Goal: Check status: Check status

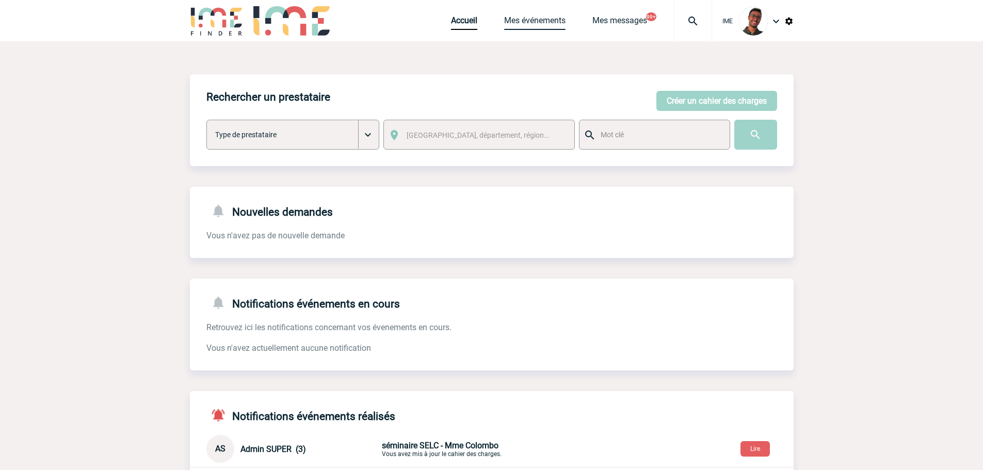
click at [488, 34] on div "Accueil Mes événements Mes messages 99+ Projet, client Projet, client" at bounding box center [581, 20] width 261 height 41
click at [517, 25] on link "Mes événements" at bounding box center [534, 22] width 61 height 14
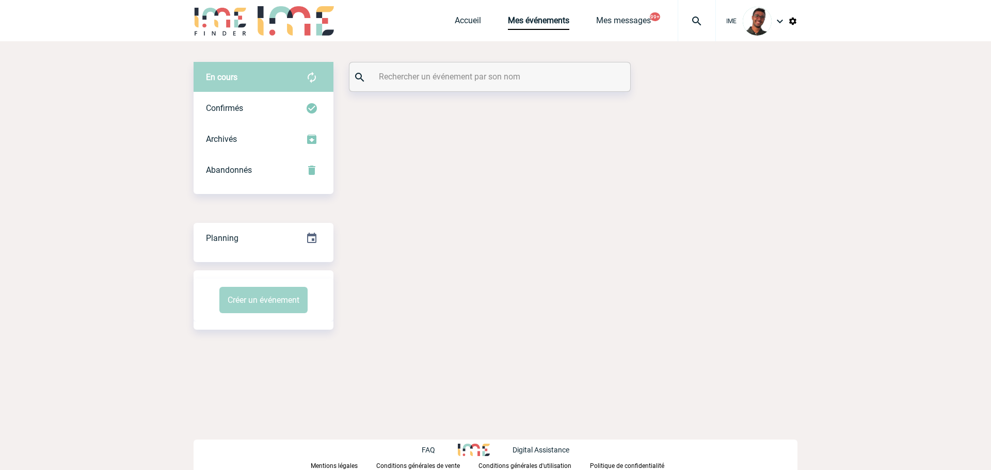
drag, startPoint x: 0, startPoint y: 0, endPoint x: 464, endPoint y: 73, distance: 470.2
click at [464, 73] on input "text" at bounding box center [491, 76] width 230 height 15
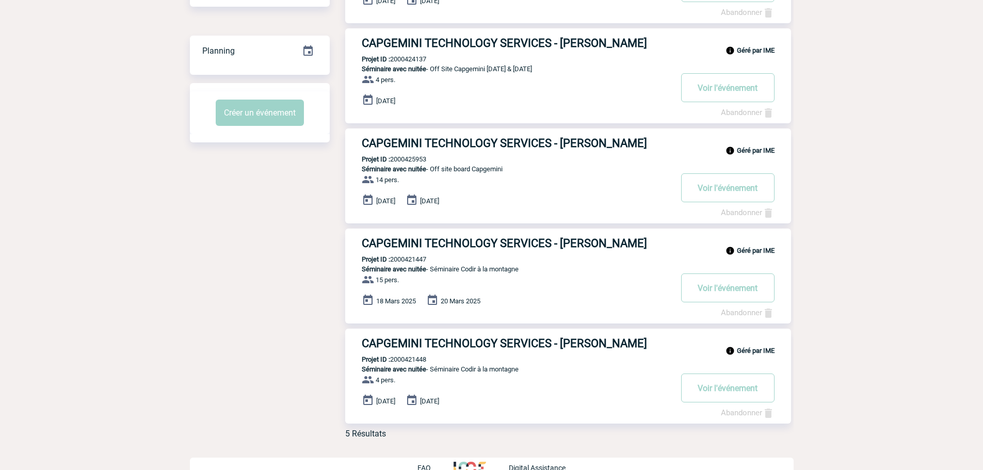
scroll to position [204, 0]
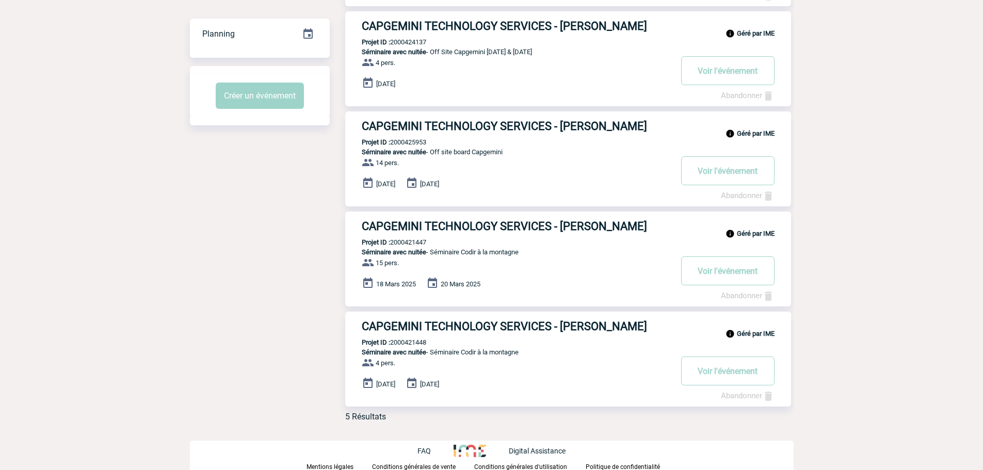
type input "paillard"
click at [407, 345] on p "Projet ID : 2000421448" at bounding box center [385, 343] width 81 height 8
copy p "2000421448"
click at [278, 322] on div "Filtrer par : Aucun filtre Aucun filtre Prise de brief Recherche & Sélection Pr…" at bounding box center [492, 158] width 604 height 542
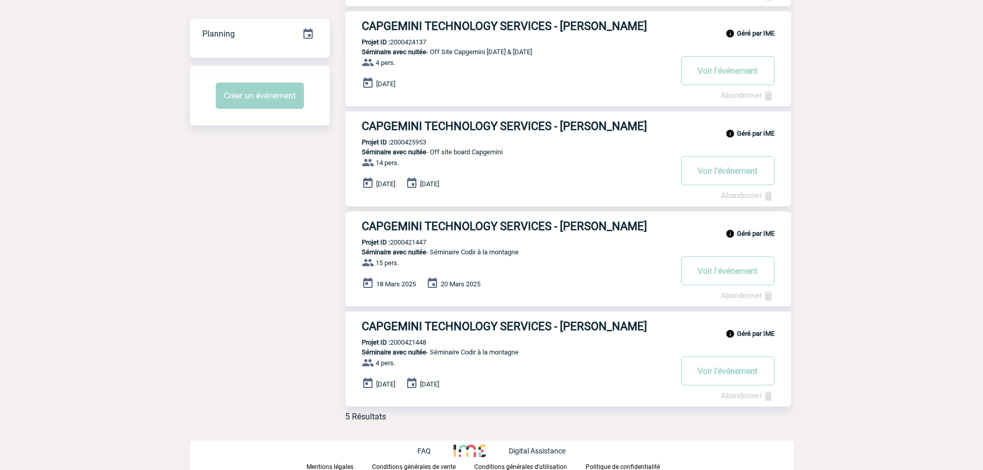
click at [409, 338] on div "Géré par IME CAPGEMINI TECHNOLOGY SERVICES - Sylvie PAILLARD Projet ID : 200042…" at bounding box center [568, 359] width 446 height 95
click at [409, 343] on p "Projet ID : 2000421448" at bounding box center [385, 343] width 81 height 8
copy p "2000421448"
click at [183, 263] on body "IME Accueil Mes événements" at bounding box center [491, 134] width 983 height 676
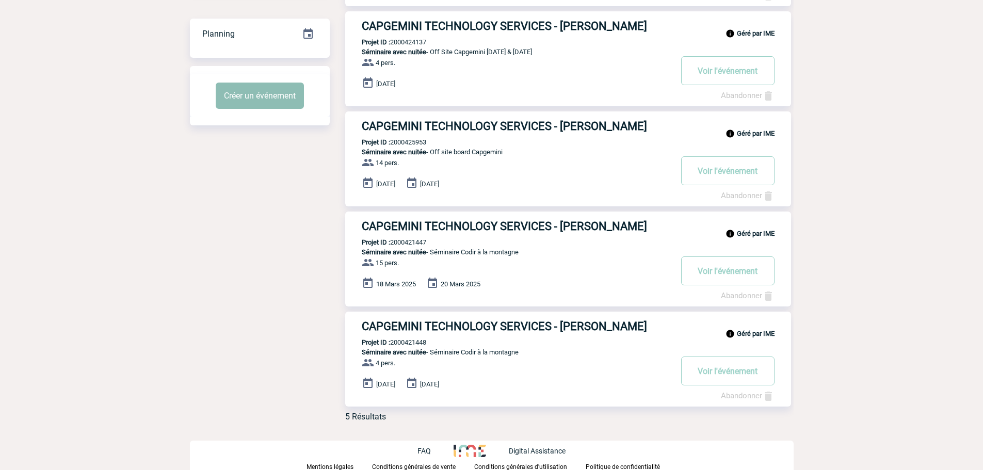
scroll to position [0, 0]
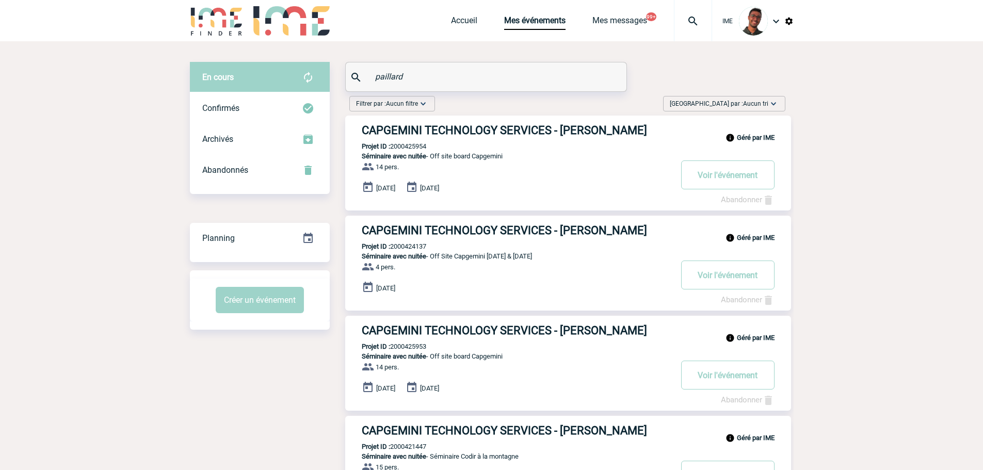
click at [222, 29] on img at bounding box center [217, 20] width 54 height 29
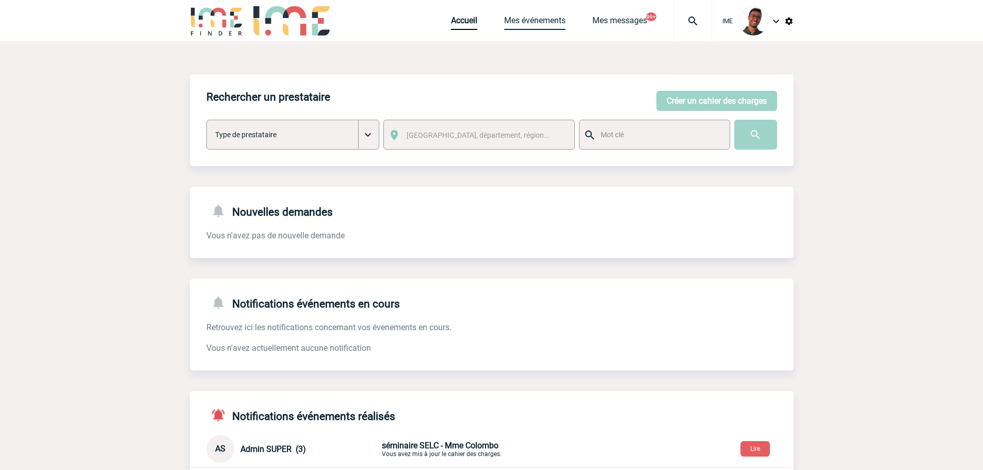
click at [539, 24] on link "Mes événements" at bounding box center [534, 22] width 61 height 14
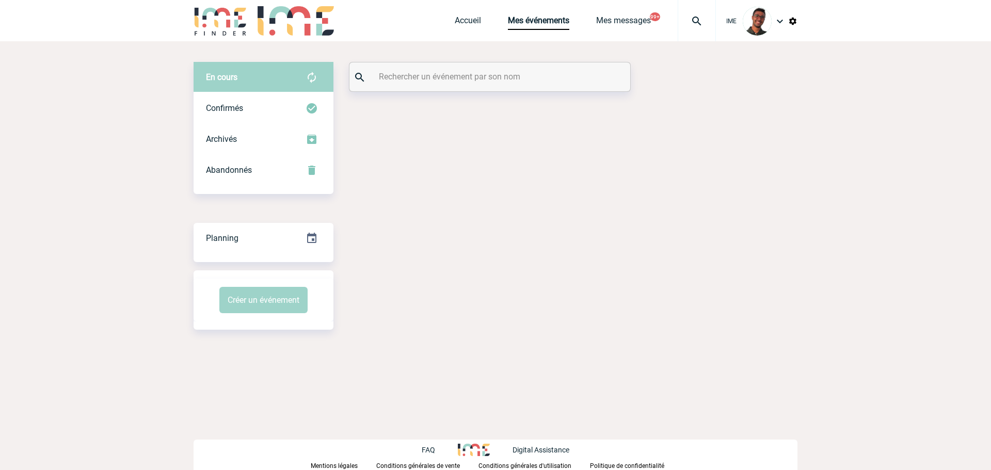
click at [463, 87] on div at bounding box center [489, 76] width 281 height 29
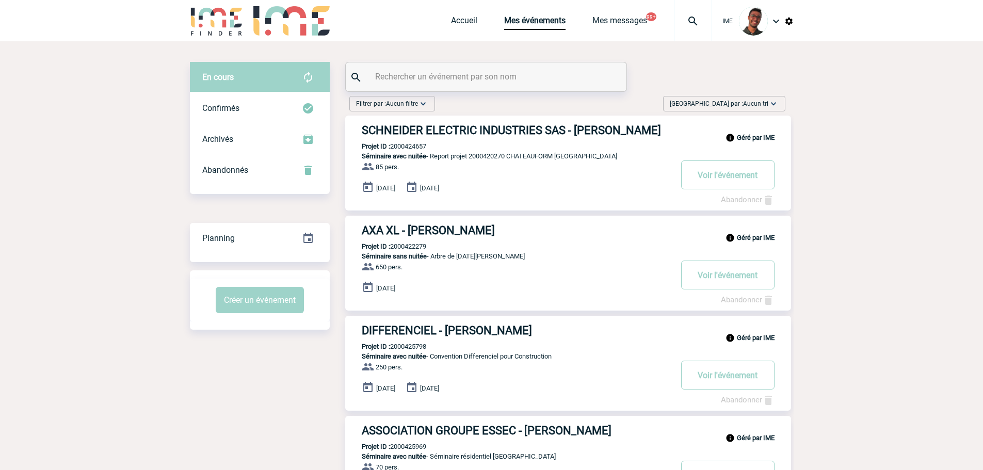
click at [463, 75] on input "text" at bounding box center [488, 76] width 230 height 15
type input "v"
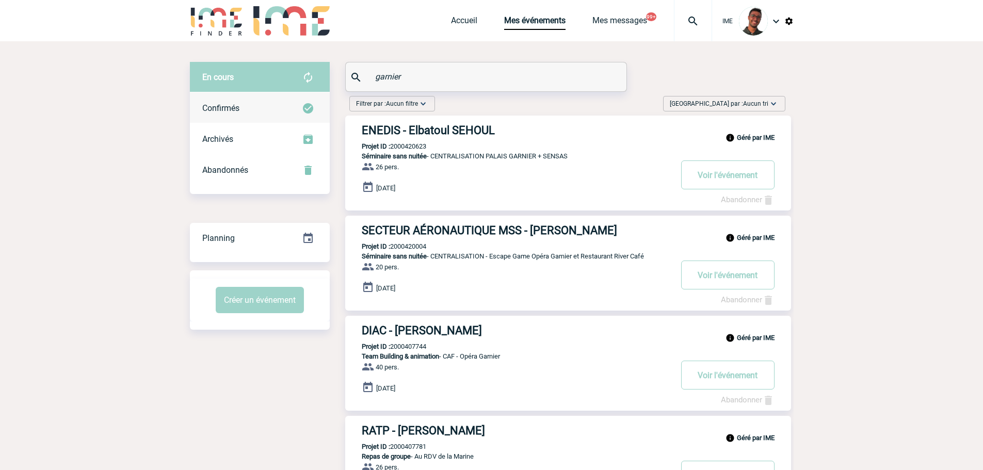
click at [293, 92] on link "Confirmés" at bounding box center [260, 107] width 140 height 30
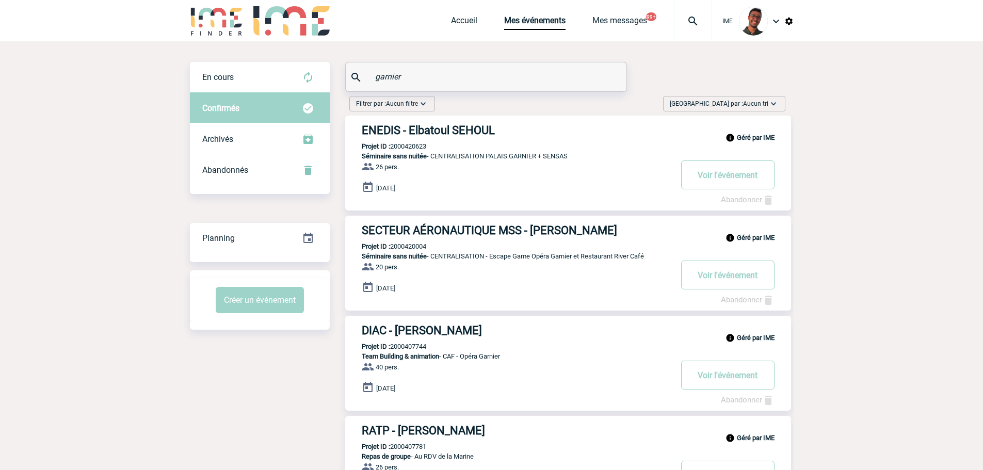
click at [289, 101] on div "Confirmés" at bounding box center [260, 108] width 140 height 31
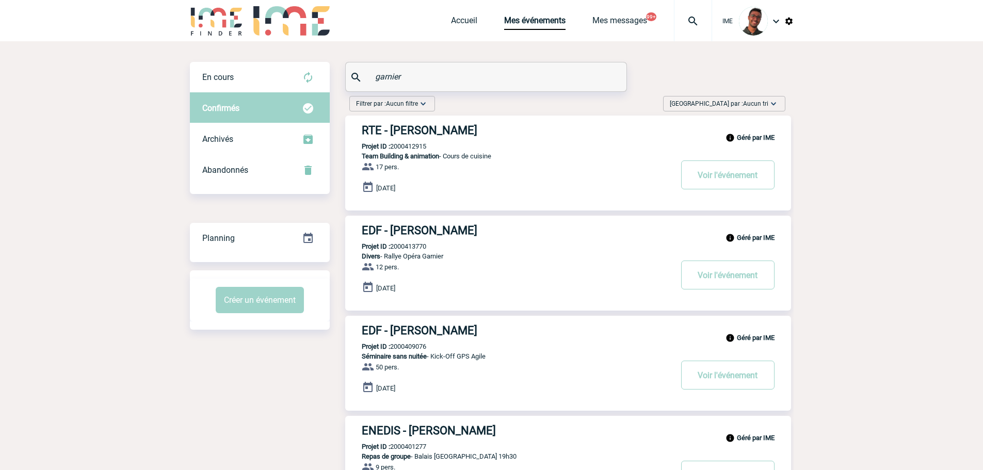
click at [291, 58] on div "En cours En cours Confirmés Archivés Abandonnés En cours Confirmés Archivés Aba…" at bounding box center [492, 308] width 604 height 534
click at [305, 78] on img at bounding box center [308, 77] width 12 height 12
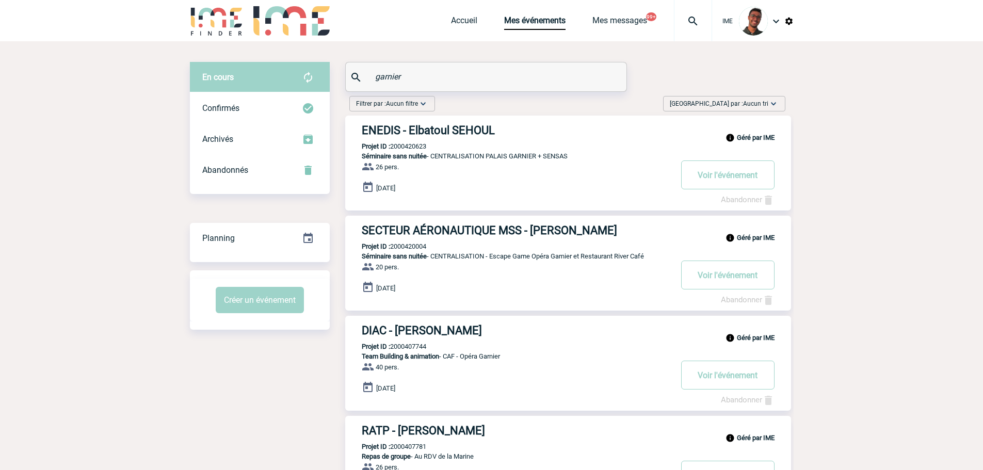
drag, startPoint x: 442, startPoint y: 69, endPoint x: 372, endPoint y: 88, distance: 72.7
click at [372, 88] on div "garnier" at bounding box center [486, 76] width 281 height 29
click at [377, 81] on input "garnier" at bounding box center [488, 76] width 230 height 15
type input "elis"
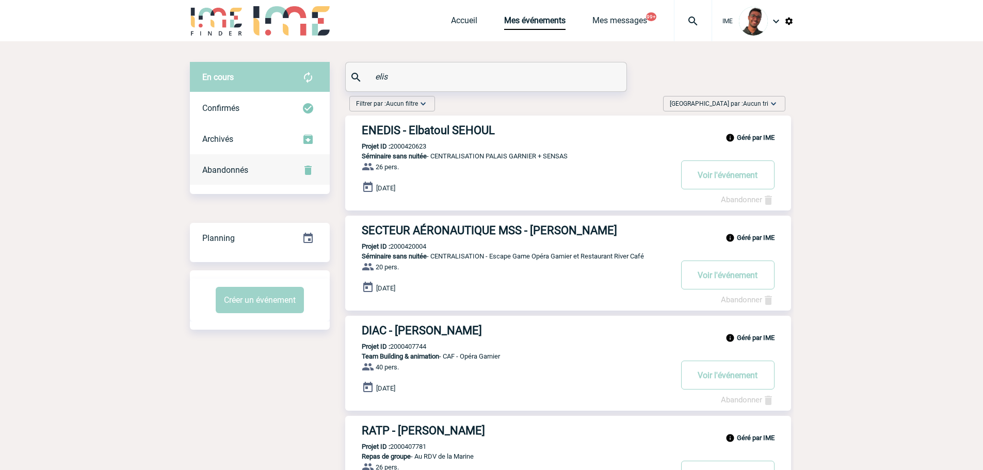
click at [253, 157] on div "Abandonnés" at bounding box center [260, 170] width 140 height 31
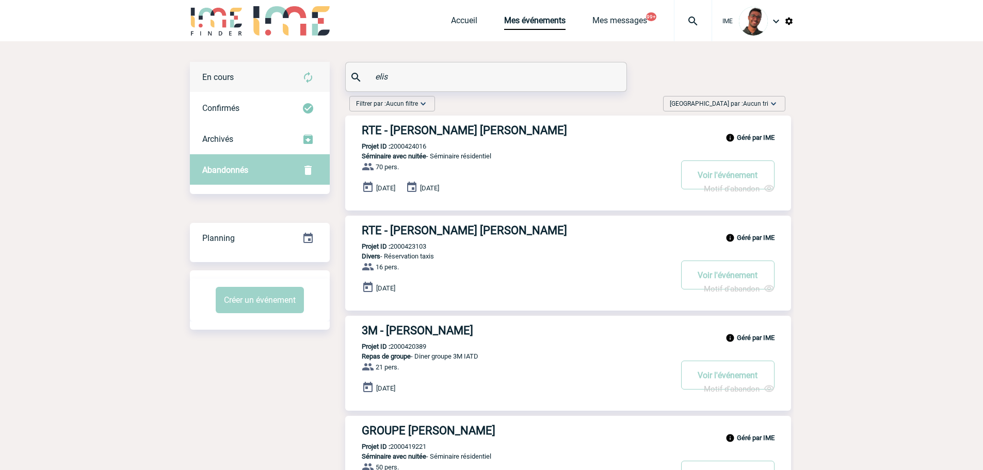
click at [266, 81] on div "En cours" at bounding box center [260, 77] width 140 height 31
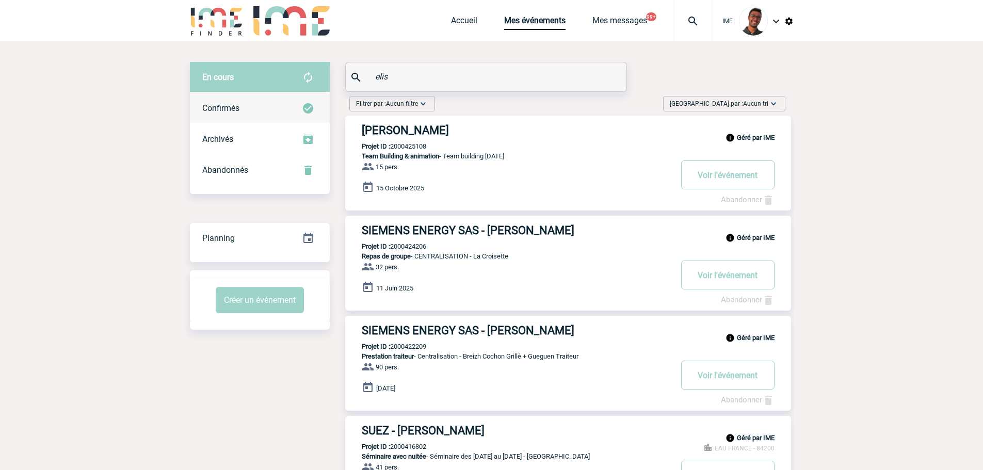
click at [261, 115] on div "Confirmés" at bounding box center [260, 108] width 140 height 31
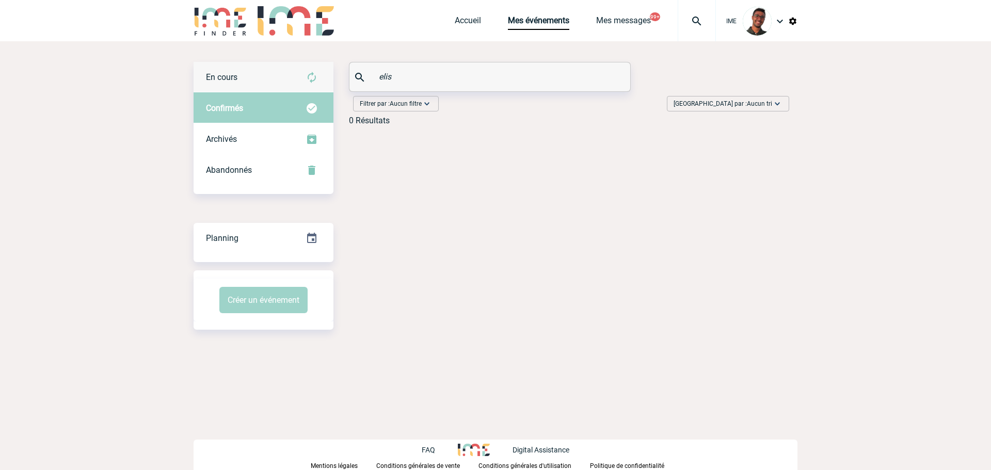
click at [266, 83] on div "En cours" at bounding box center [264, 77] width 140 height 31
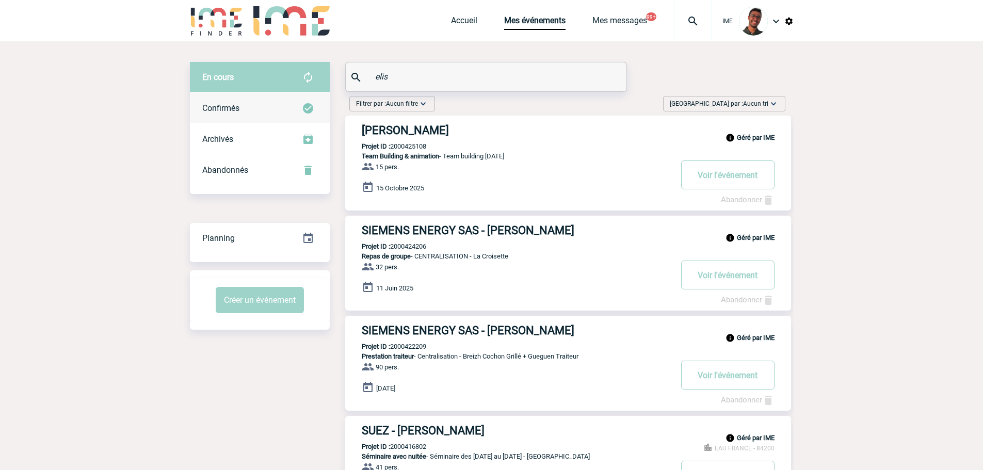
click at [277, 94] on div "Confirmés" at bounding box center [260, 108] width 140 height 31
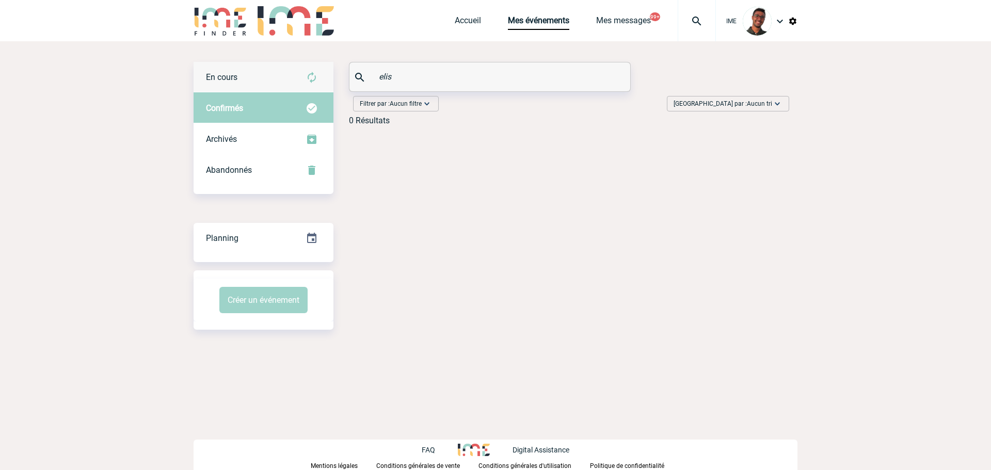
drag, startPoint x: 412, startPoint y: 78, endPoint x: 311, endPoint y: 70, distance: 101.5
click at [311, 70] on div "En cours En cours Confirmés Archivés Abandonnés En cours Confirmés Archivés Aba…" at bounding box center [496, 98] width 604 height 72
type input "randria"
click at [282, 85] on div "En cours" at bounding box center [264, 77] width 140 height 31
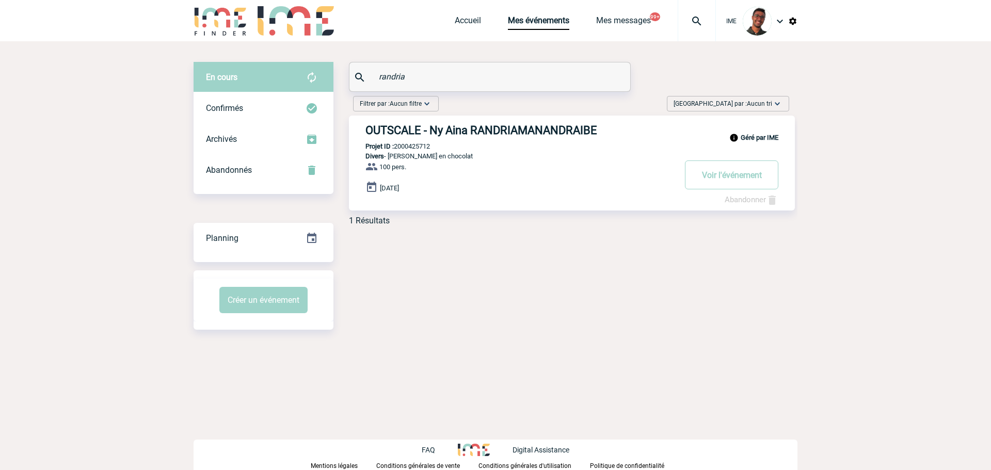
drag, startPoint x: 471, startPoint y: 131, endPoint x: 488, endPoint y: 107, distance: 28.8
click at [488, 107] on div "Filtrer par : Aucun filtre Aucun filtre Prise de brief Recherche & Sélection Pr…" at bounding box center [571, 106] width 444 height 20
click at [415, 150] on p "Projet ID : 2000425712" at bounding box center [389, 146] width 81 height 8
copy p "2000425712"
